Goal: Task Accomplishment & Management: Manage account settings

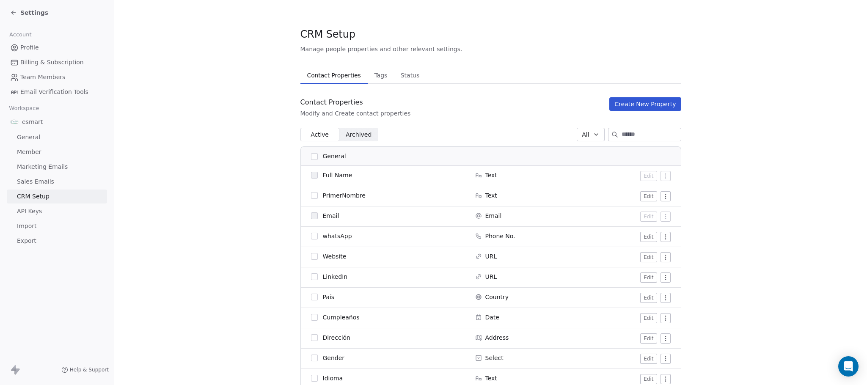
scroll to position [275, 0]
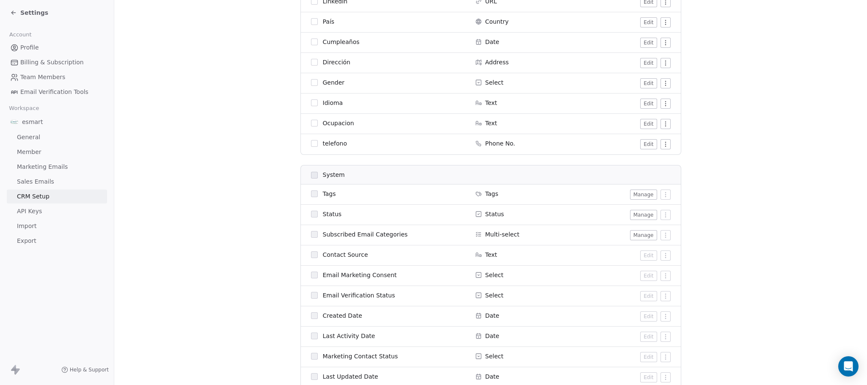
click at [12, 13] on icon at bounding box center [13, 13] width 4 height 0
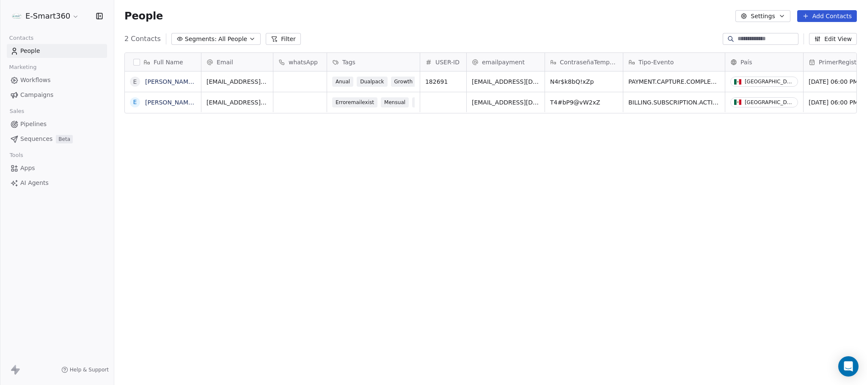
scroll to position [329, 743]
click at [438, 82] on span "182691" at bounding box center [436, 81] width 22 height 8
click at [437, 85] on input "******" at bounding box center [453, 82] width 63 height 6
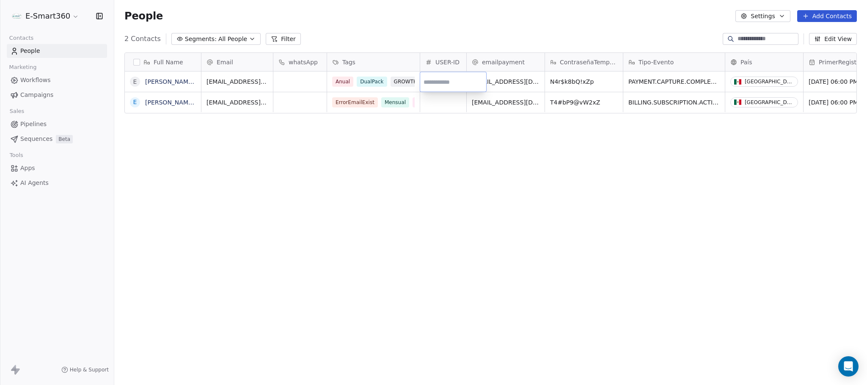
click at [743, 167] on html "E-Smart360 Contacts People Marketing Workflows Campaigns Sales Pipelines Sequen…" at bounding box center [433, 192] width 867 height 385
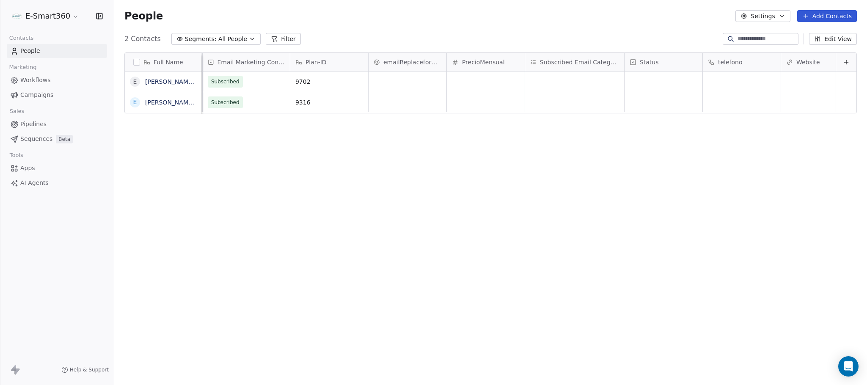
scroll to position [0, 689]
click at [840, 56] on div at bounding box center [846, 62] width 20 height 18
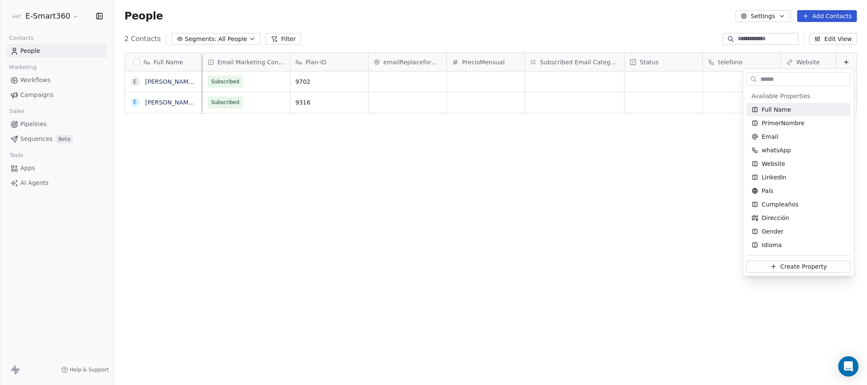
click at [839, 61] on html "E-Smart360 Contacts People Marketing Workflows Campaigns Sales Pipelines Sequen…" at bounding box center [433, 192] width 867 height 385
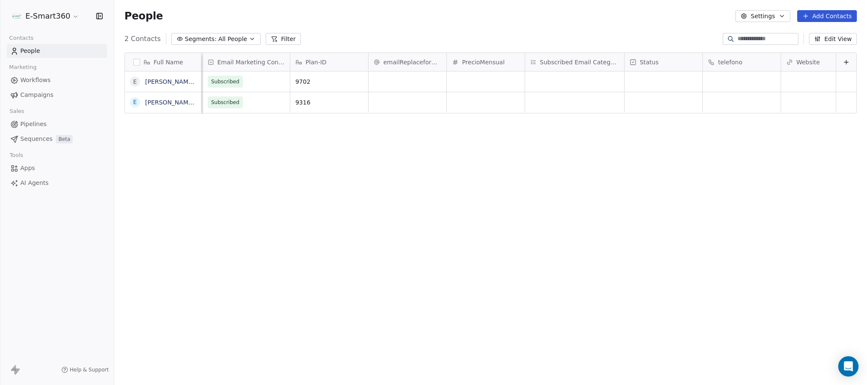
click at [841, 61] on button at bounding box center [846, 62] width 10 height 10
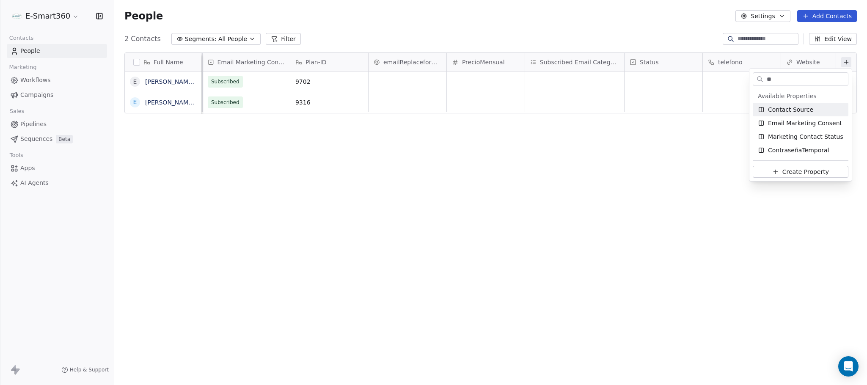
type input "**"
click at [826, 110] on div "Contact Source" at bounding box center [799, 109] width 85 height 8
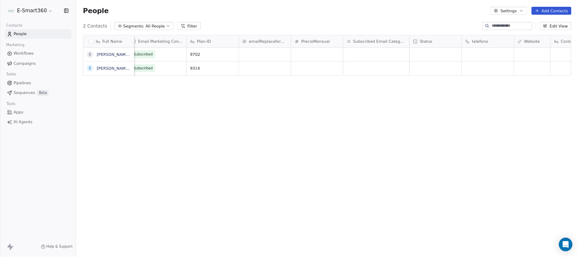
scroll to position [0, 767]
type textarea "******"
click at [801, 129] on html "E-Smart360 Contacts People Marketing Workflows Campaigns Sales Pipelines Sequen…" at bounding box center [433, 192] width 867 height 385
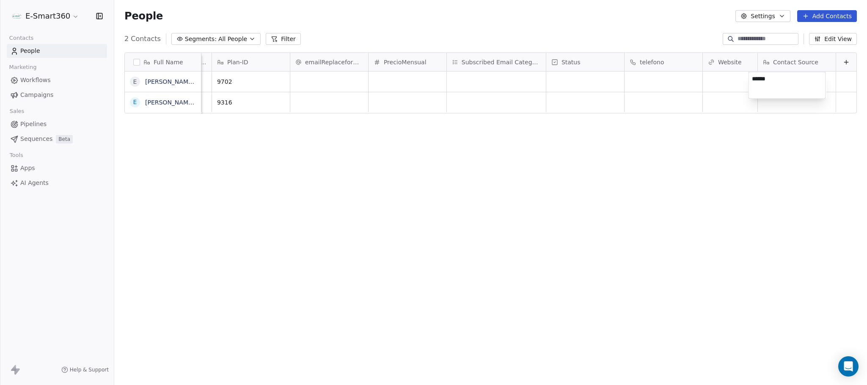
click at [794, 81] on textarea "******" at bounding box center [787, 85] width 77 height 26
click at [790, 153] on div "Full Name E [PERSON_NAME] [PERSON_NAME] [PERSON_NAME] E [PERSON_NAME] [PERSON_N…" at bounding box center [490, 215] width 752 height 339
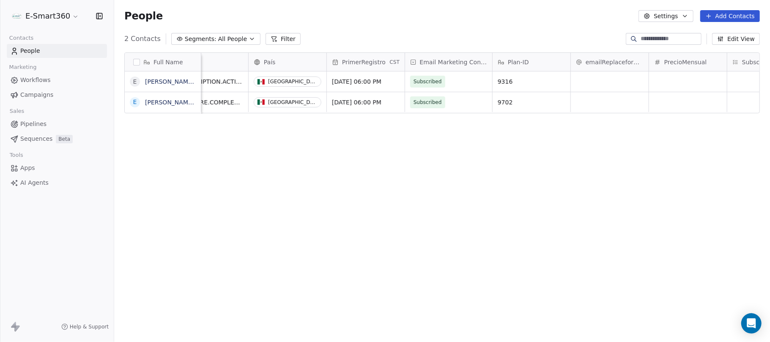
scroll to position [9, 8]
click at [100, 18] on icon "button" at bounding box center [99, 16] width 8 height 8
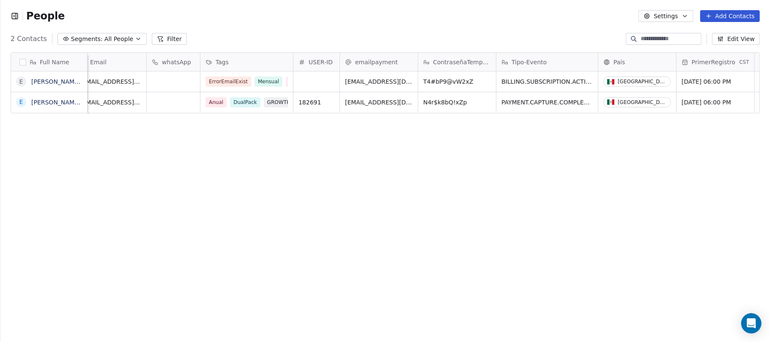
scroll to position [0, 0]
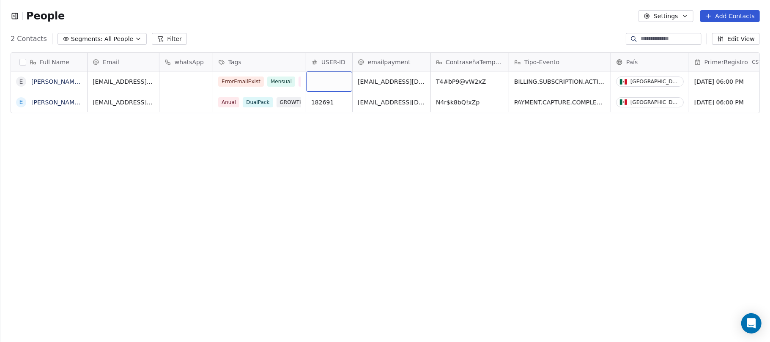
click at [341, 81] on div "grid" at bounding box center [329, 81] width 46 height 20
click at [20, 61] on html "People Settings Add Contacts 2 Contacts Segments: All People Filter Edit View T…" at bounding box center [385, 171] width 770 height 342
click at [22, 63] on button "button" at bounding box center [22, 62] width 7 height 7
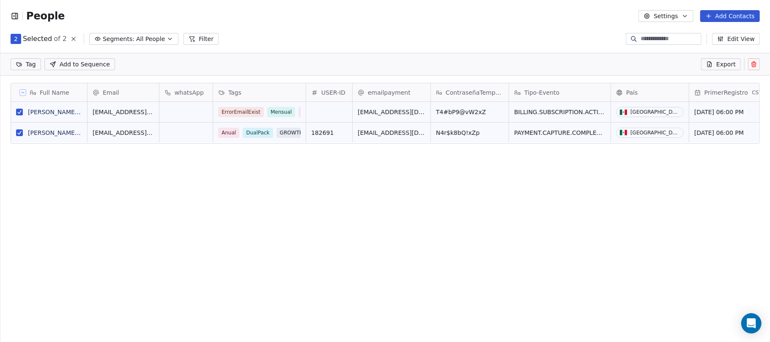
scroll to position [8, 9]
click at [19, 134] on button "grid" at bounding box center [19, 132] width 7 height 7
click at [754, 65] on icon at bounding box center [754, 65] width 0 height 2
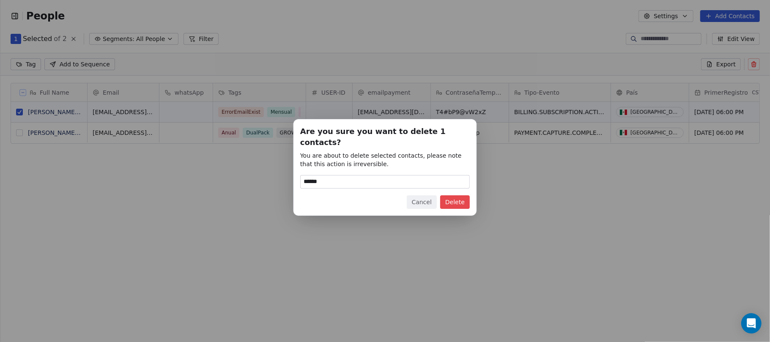
type input "******"
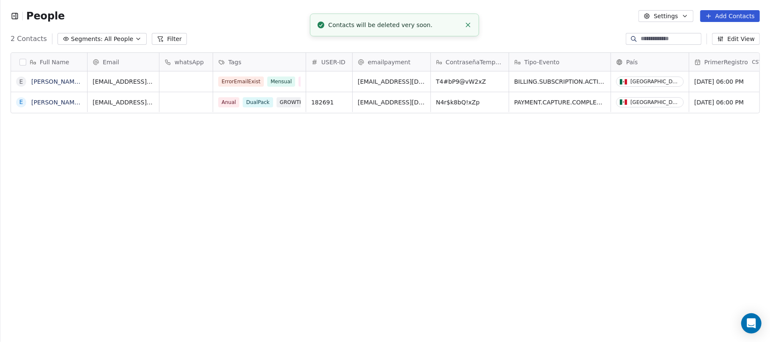
scroll to position [293, 761]
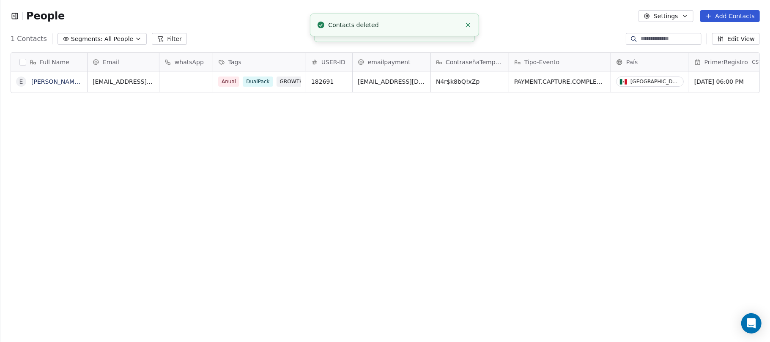
click at [435, 197] on div "Full Name E [PERSON_NAME] [PERSON_NAME] [PERSON_NAME] Email whatsApp Tags USER-…" at bounding box center [385, 196] width 770 height 301
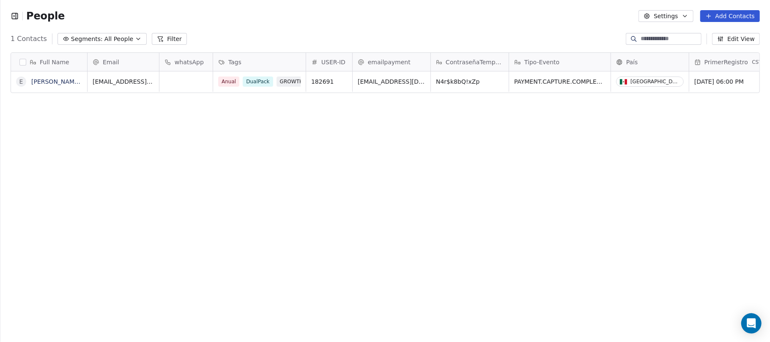
click at [112, 105] on div "Full Name E [PERSON_NAME] [PERSON_NAME] [PERSON_NAME] Email whatsApp Tags USER-…" at bounding box center [385, 196] width 770 height 301
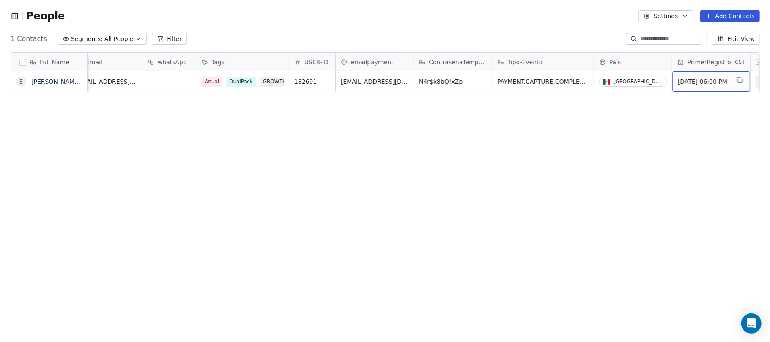
drag, startPoint x: 750, startPoint y: 85, endPoint x: 755, endPoint y: 87, distance: 5.0
click at [343, 140] on div "Full Name E [PERSON_NAME] [PERSON_NAME] [PERSON_NAME] Email whatsApp Tags USER-…" at bounding box center [385, 196] width 770 height 301
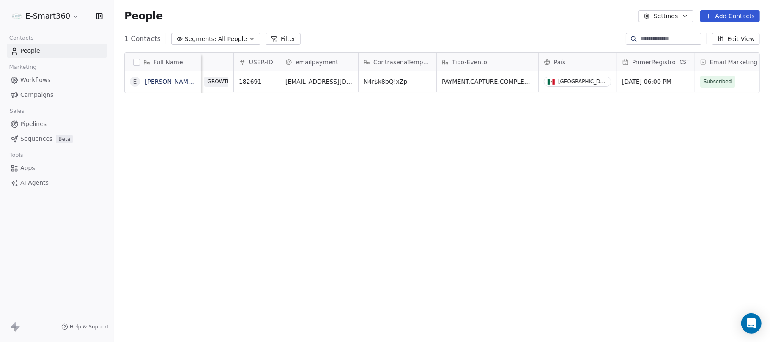
scroll to position [0, 468]
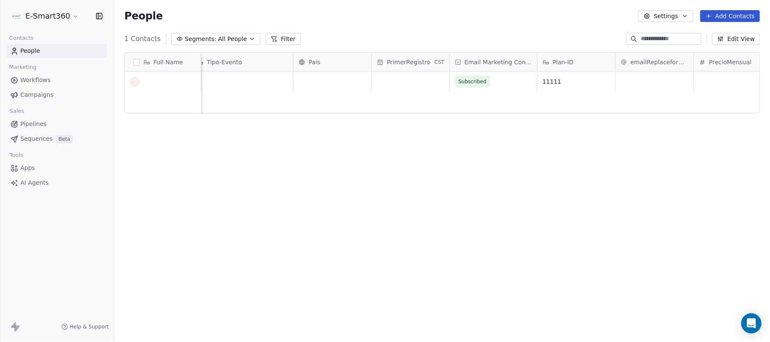
scroll to position [0, 451]
click at [183, 80] on div "grid" at bounding box center [162, 82] width 65 height 10
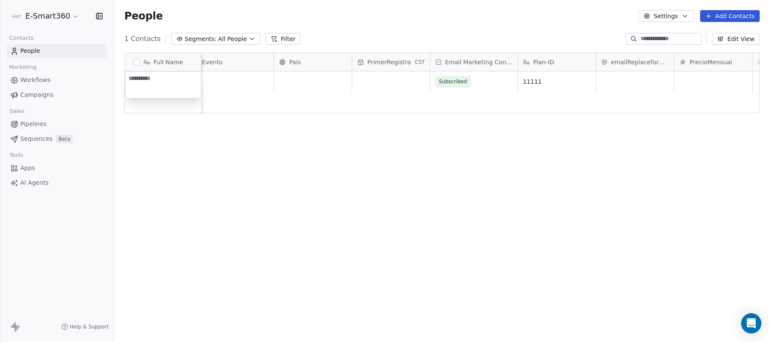
click at [183, 80] on textarea at bounding box center [163, 85] width 75 height 26
click at [236, 68] on html "E-Smart360 Contacts People Marketing Workflows Campaigns Sales Pipelines Sequen…" at bounding box center [385, 171] width 770 height 342
click at [538, 78] on span "11111" at bounding box center [550, 81] width 52 height 8
click at [538, 78] on textarea "*****" at bounding box center [556, 85] width 77 height 26
click at [173, 85] on html "E-Smart360 Contacts People Marketing Workflows Campaigns Sales Pipelines Sequen…" at bounding box center [385, 171] width 770 height 342
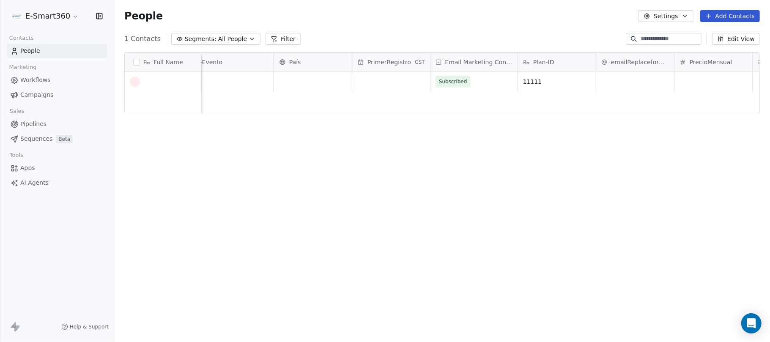
click at [181, 66] on div "Full Name" at bounding box center [163, 62] width 76 height 18
click at [534, 77] on html "E-Smart360 Contacts People Marketing Workflows Campaigns Sales Pipelines Sequen…" at bounding box center [385, 171] width 770 height 342
click at [469, 80] on span "Subscribed" at bounding box center [466, 82] width 61 height 12
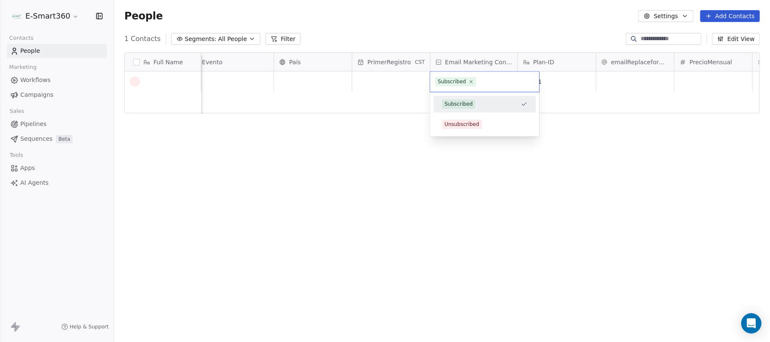
click at [469, 80] on icon at bounding box center [471, 81] width 5 height 5
click at [403, 80] on html "E-Smart360 Contacts People Marketing Workflows Campaigns Sales Pipelines Sequen…" at bounding box center [385, 171] width 770 height 342
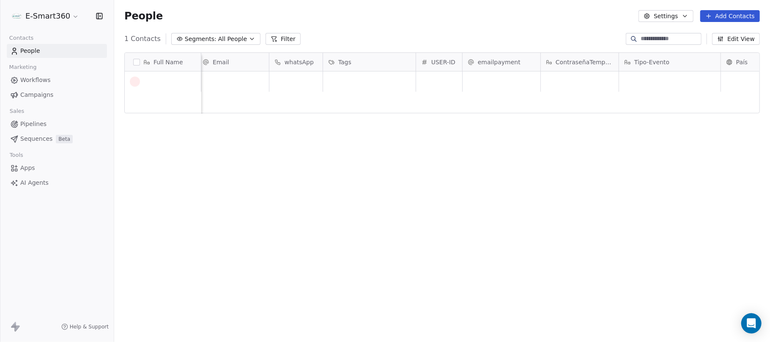
scroll to position [0, 0]
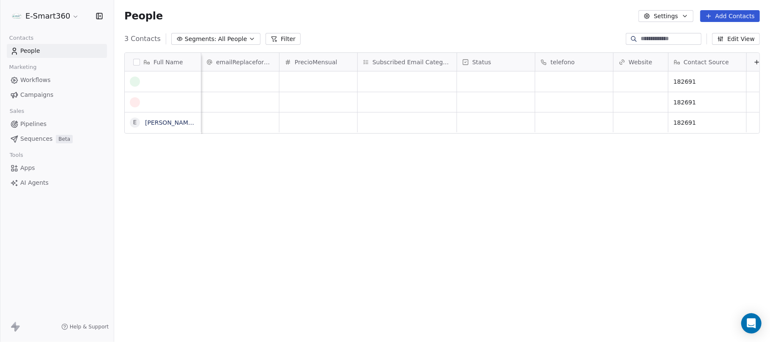
click at [39, 27] on div "E-Smart360" at bounding box center [57, 16] width 114 height 32
click at [41, 17] on html "E-Smart360 Contacts People Marketing Workflows Campaigns Sales Pipelines Sequen…" at bounding box center [385, 171] width 770 height 342
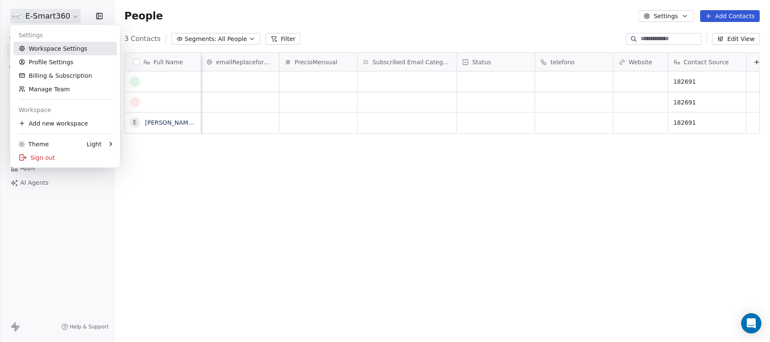
click at [50, 44] on link "Workspace Settings" at bounding box center [65, 49] width 103 height 14
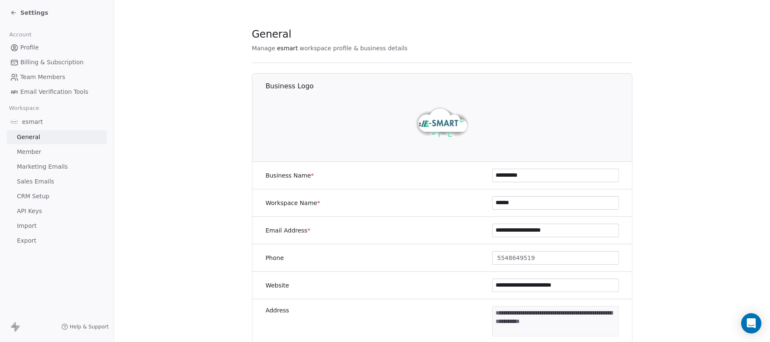
click at [46, 190] on link "CRM Setup" at bounding box center [57, 196] width 100 height 14
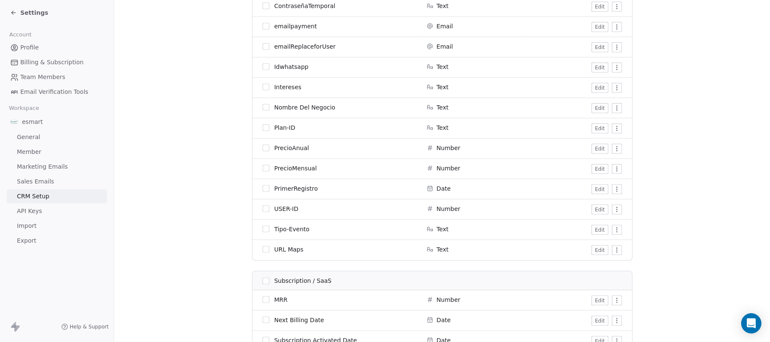
scroll to position [677, 0]
